Goal: Task Accomplishment & Management: Manage account settings

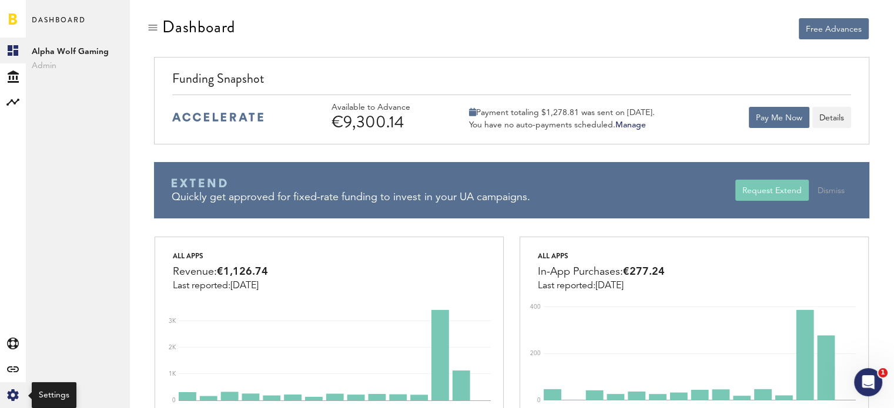
click at [9, 393] on icon at bounding box center [12, 396] width 11 height 12
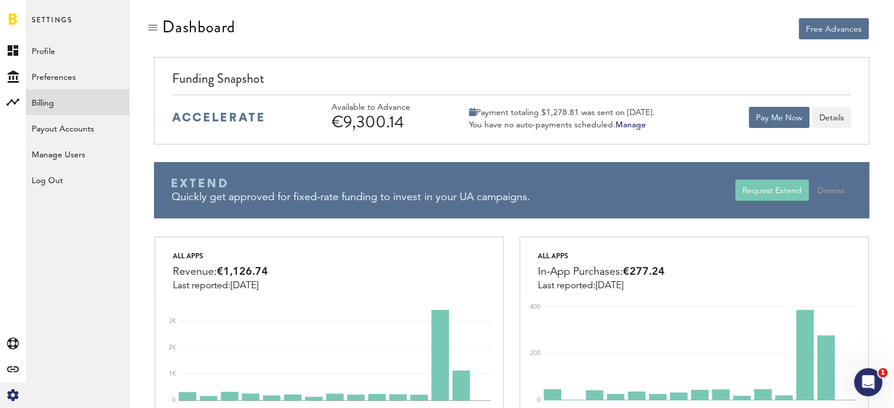
click at [35, 108] on link "Billing" at bounding box center [77, 102] width 103 height 26
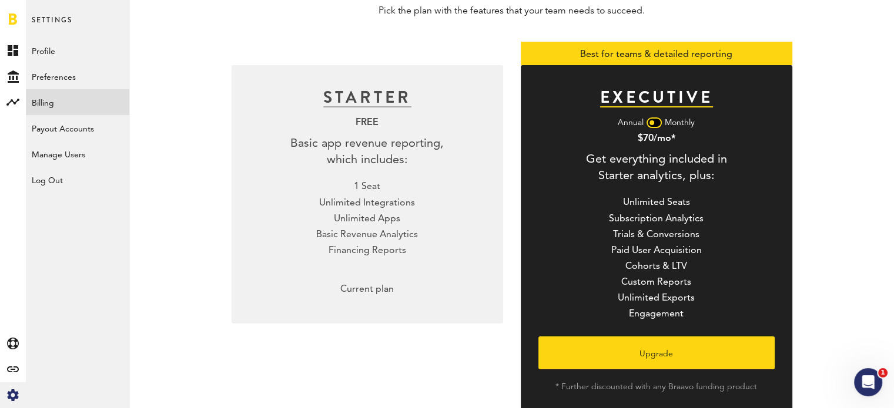
scroll to position [139, 0]
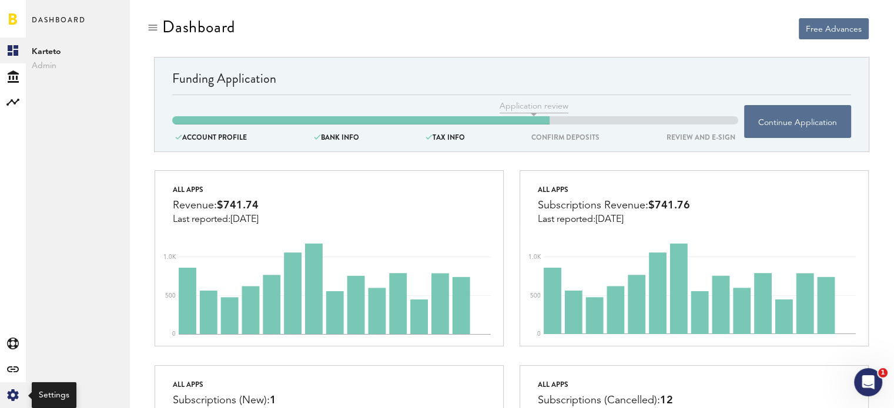
click at [14, 389] on div "Created with Sketch." at bounding box center [13, 396] width 26 height 26
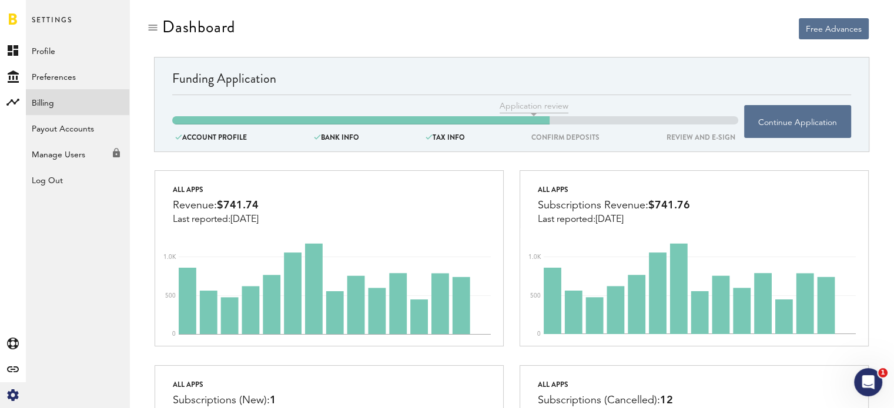
click at [49, 103] on link "Billing" at bounding box center [77, 102] width 103 height 26
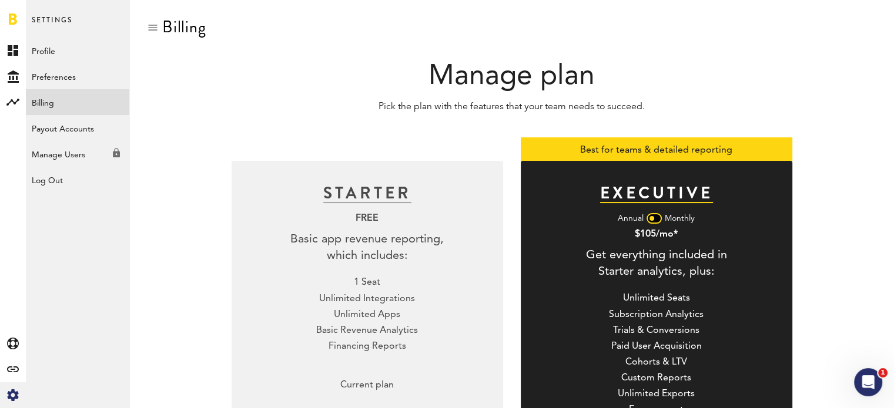
scroll to position [139, 0]
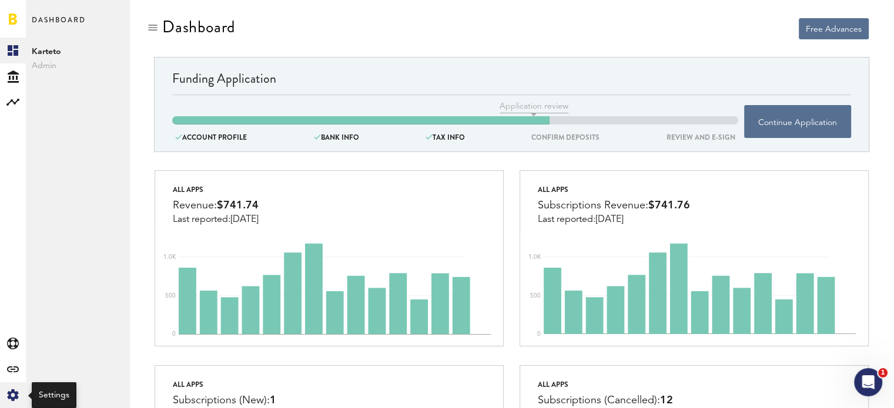
click at [11, 391] on icon at bounding box center [12, 396] width 11 height 12
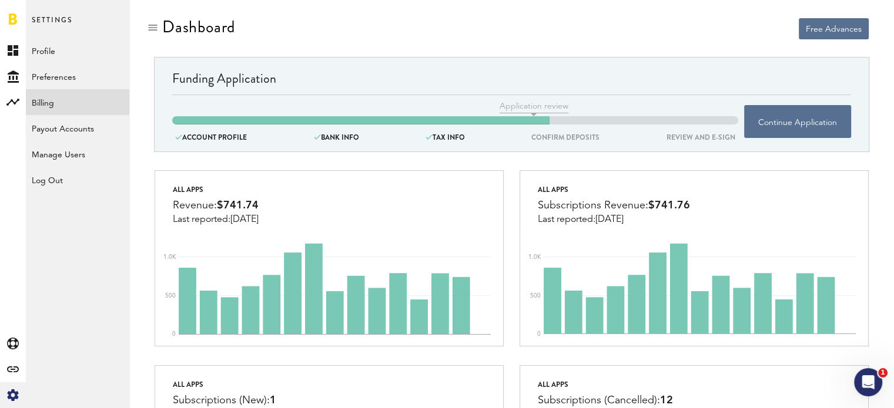
click at [58, 106] on link "Billing" at bounding box center [77, 102] width 103 height 26
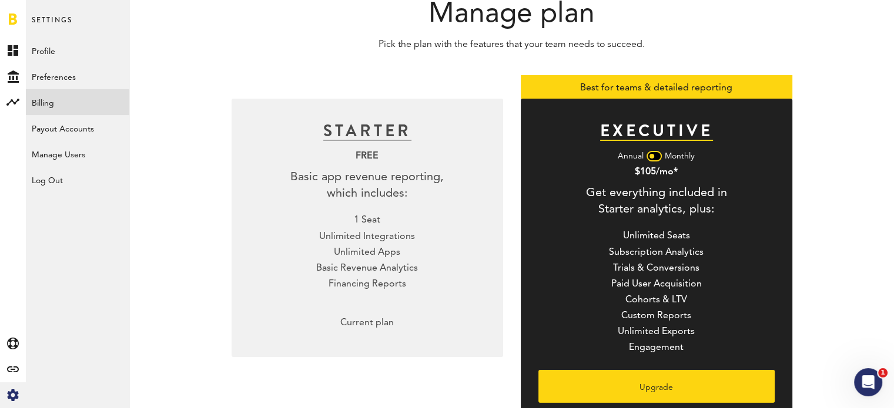
scroll to position [61, 0]
